Goal: Use online tool/utility

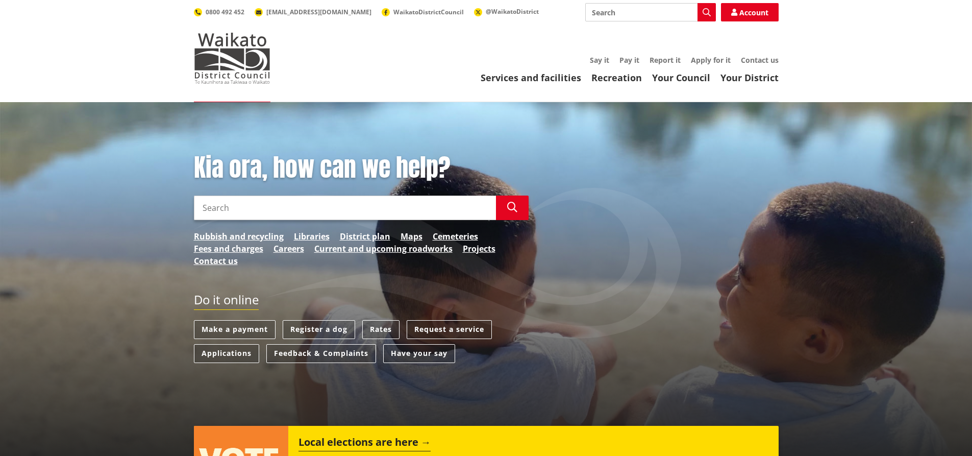
click at [612, 9] on input "Search" at bounding box center [650, 12] width 131 height 18
type input "Rates Calculator"
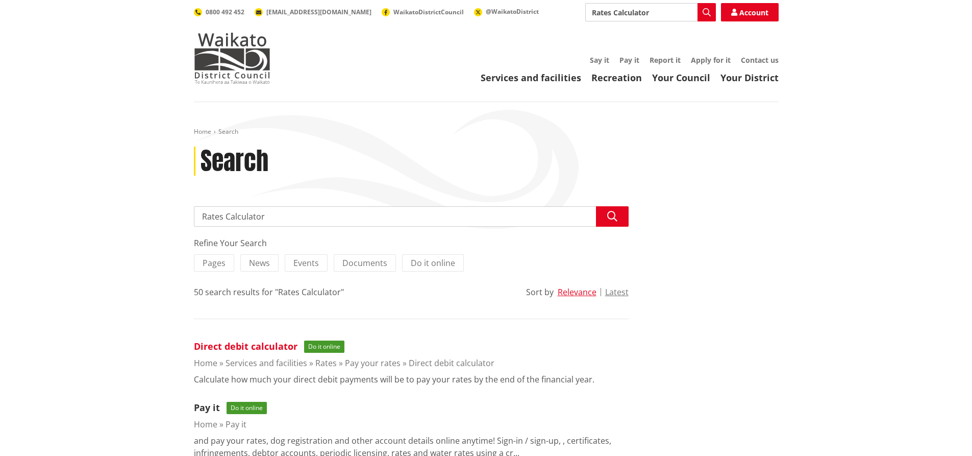
click at [272, 341] on link "Direct debit calculator" at bounding box center [246, 346] width 104 height 12
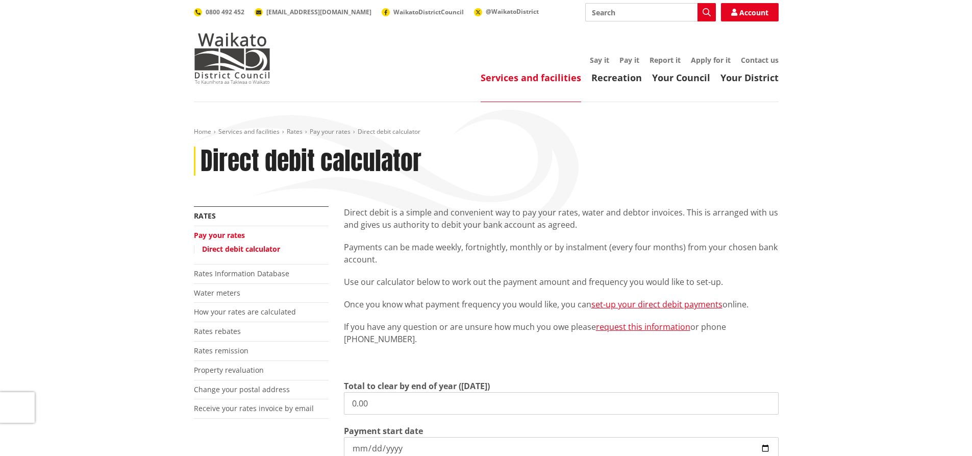
scroll to position [204, 0]
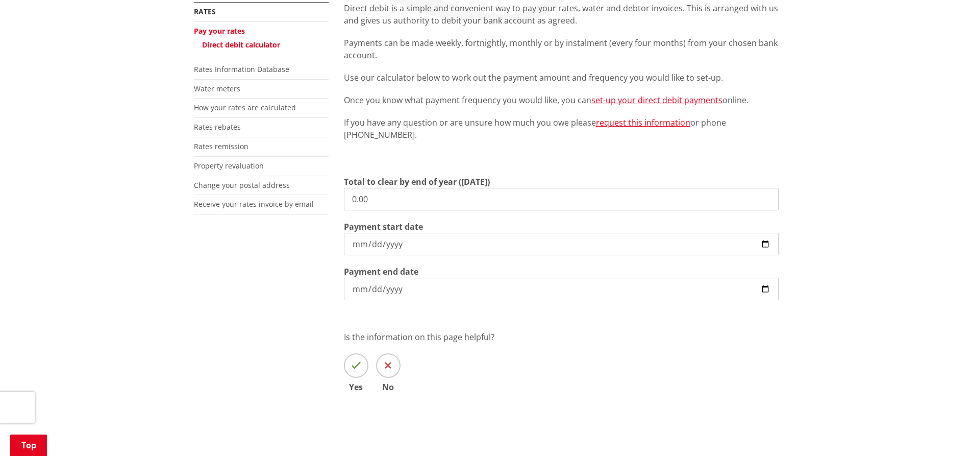
drag, startPoint x: 379, startPoint y: 199, endPoint x: 266, endPoint y: 175, distance: 115.4
click at [263, 177] on div "More from this section Rates Pay your rates Direct debit calculator Rates Infor…" at bounding box center [486, 211] width 600 height 419
type input "3,441.03"
